Goal: Browse casually

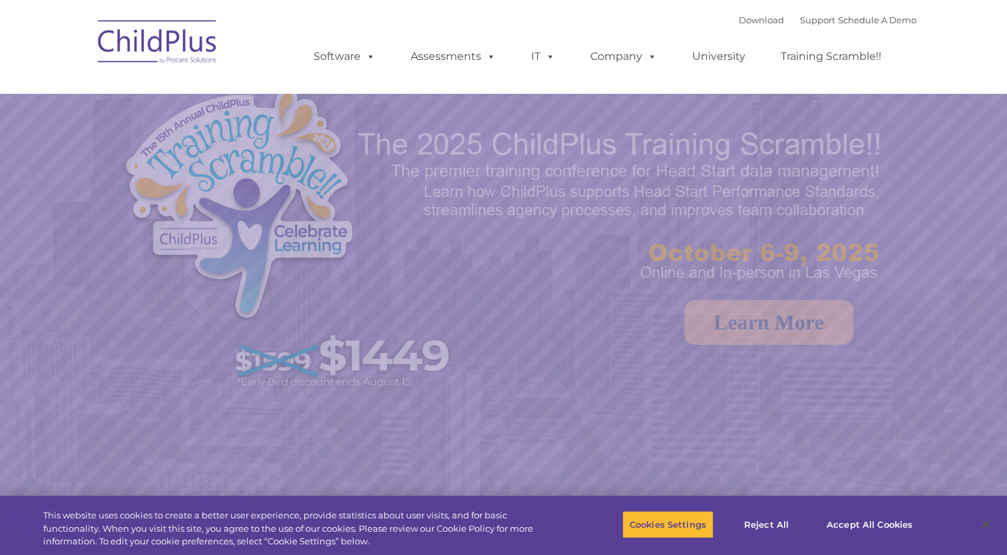
select select "MEDIUM"
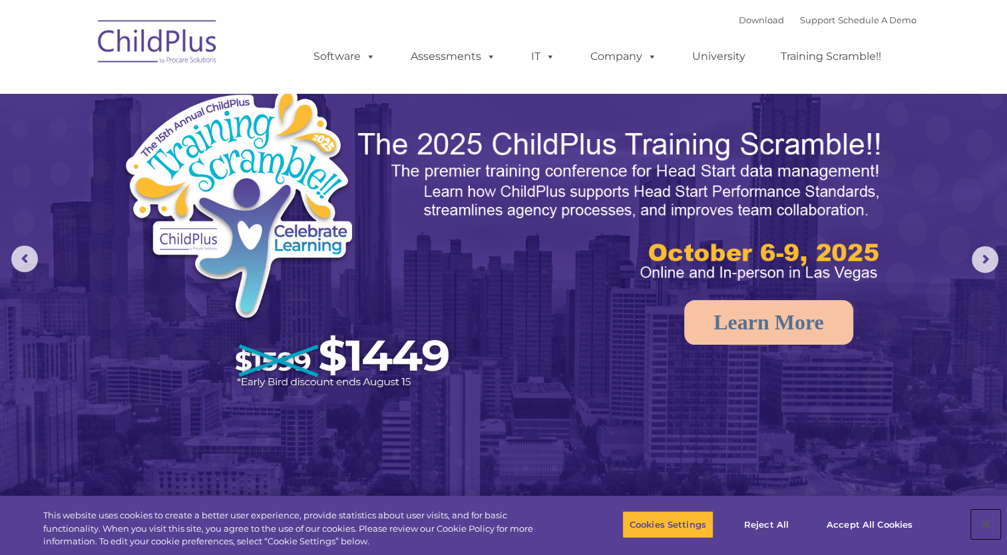
click at [985, 528] on button "Close" at bounding box center [985, 524] width 29 height 29
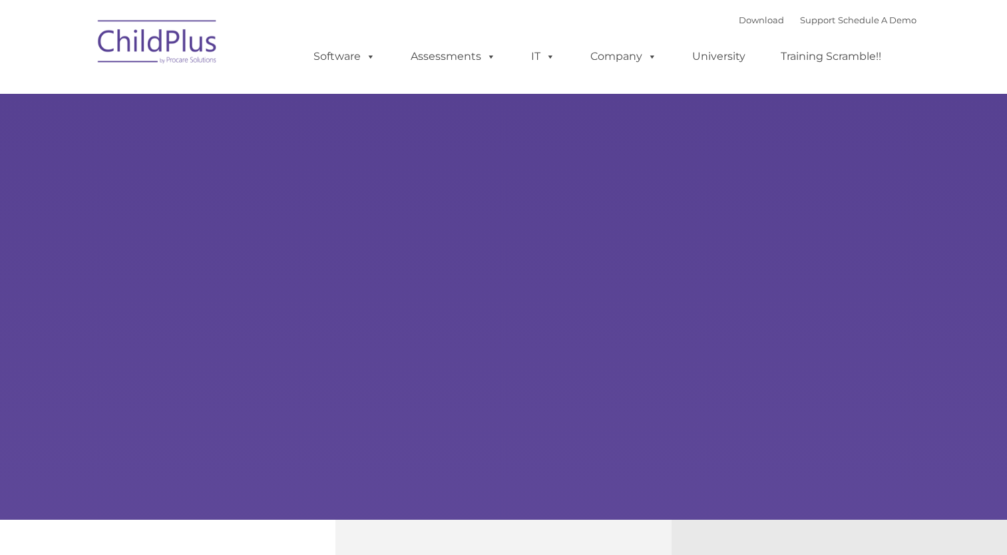
type input ""
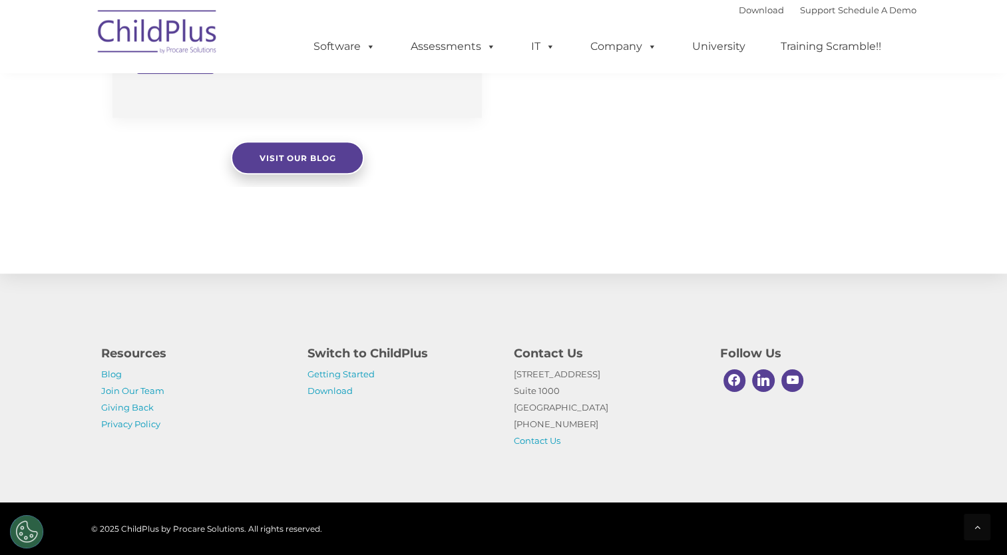
scroll to position [1215, 0]
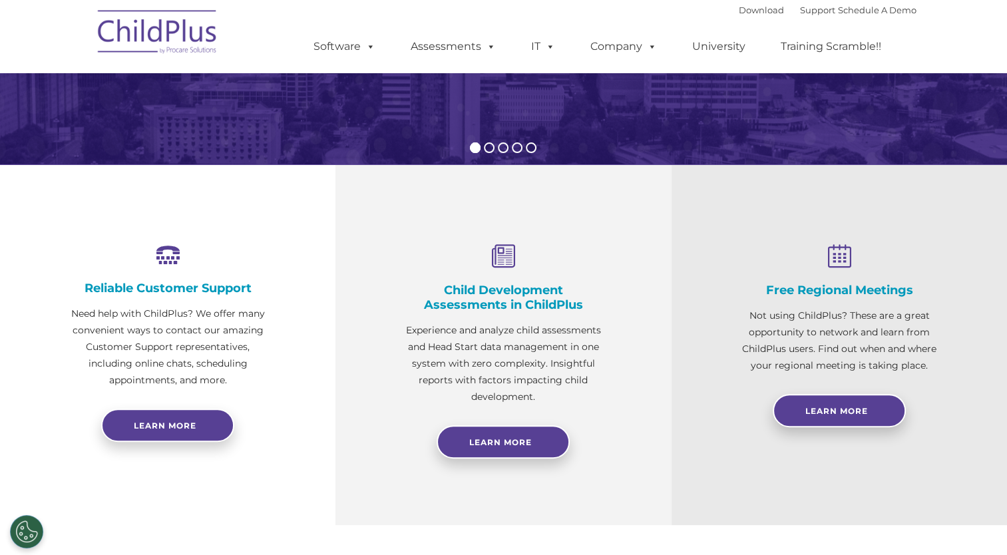
select select "MEDIUM"
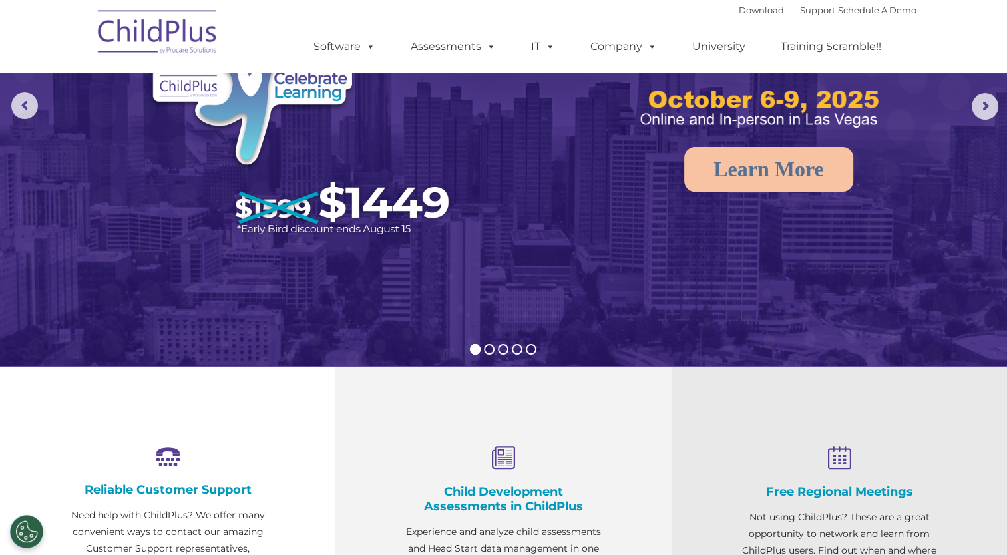
scroll to position [0, 0]
